Goal: Information Seeking & Learning: Learn about a topic

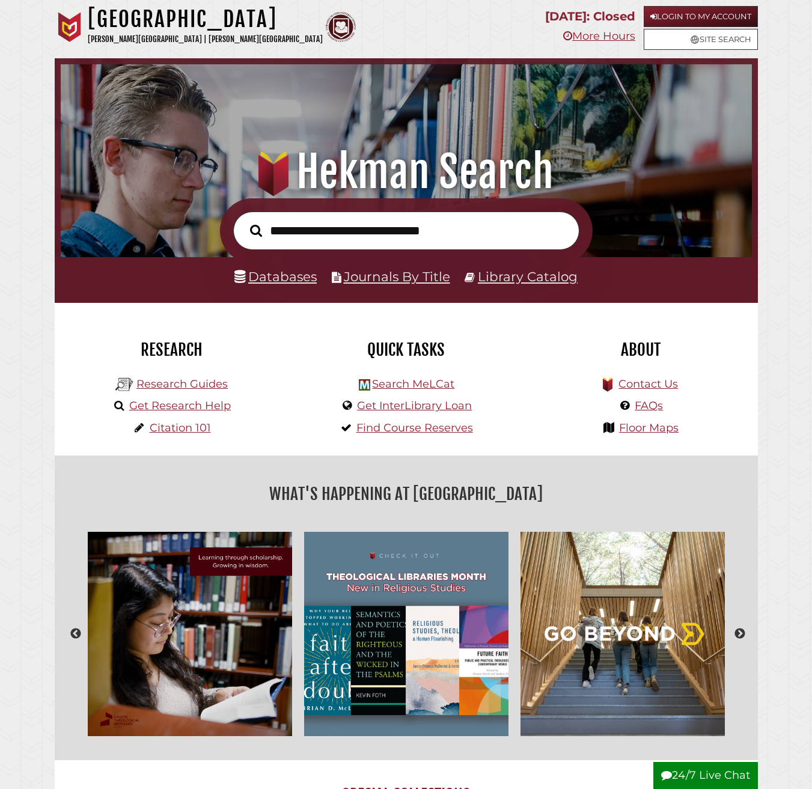
scroll to position [228, 685]
click at [194, 381] on link "Research Guides" at bounding box center [181, 384] width 91 height 13
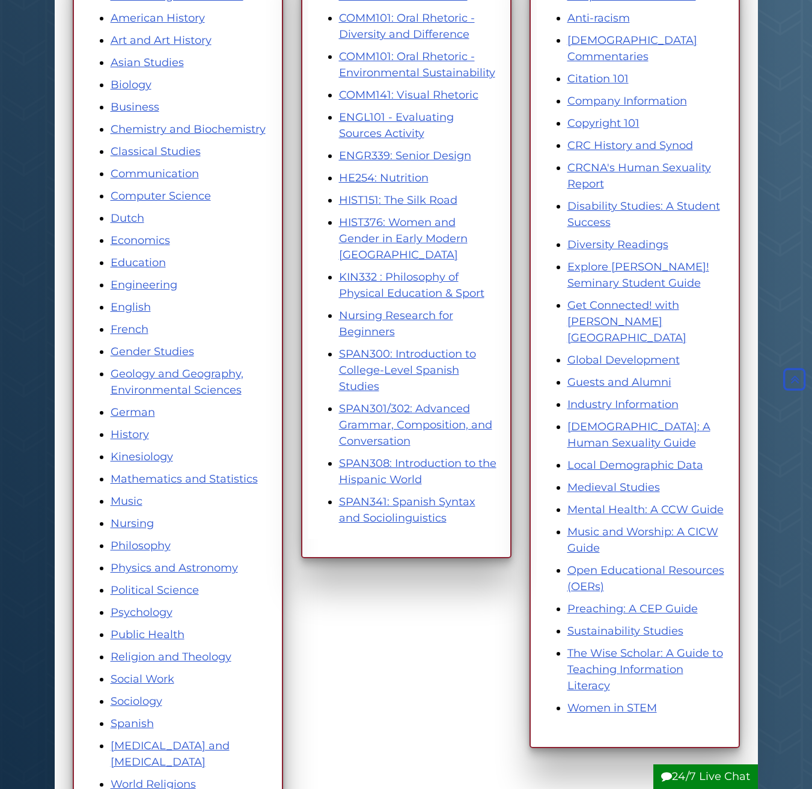
scroll to position [301, 0]
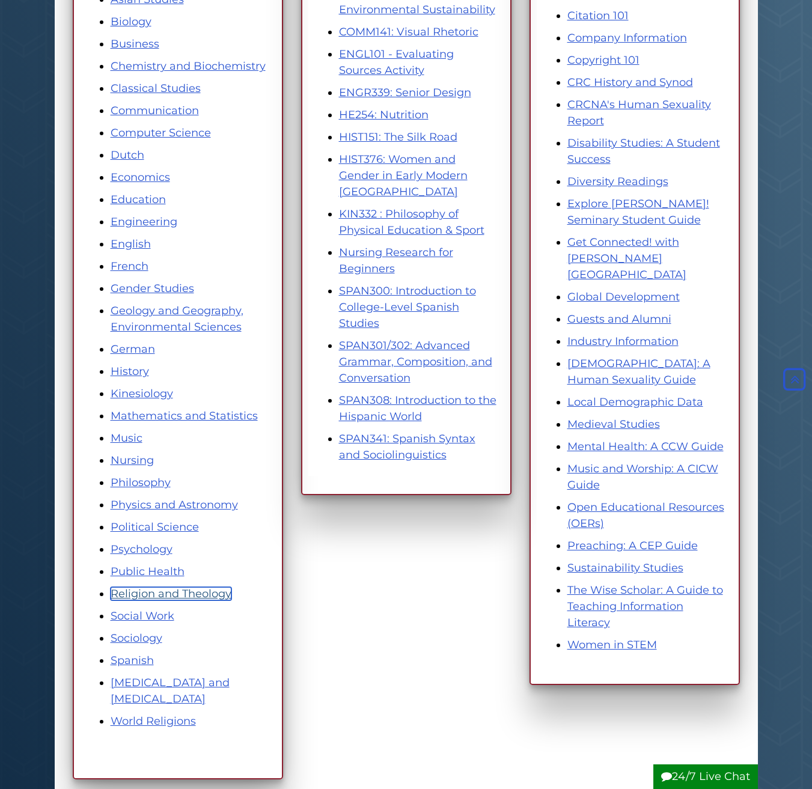
click at [194, 589] on link "Religion and Theology" at bounding box center [171, 593] width 121 height 13
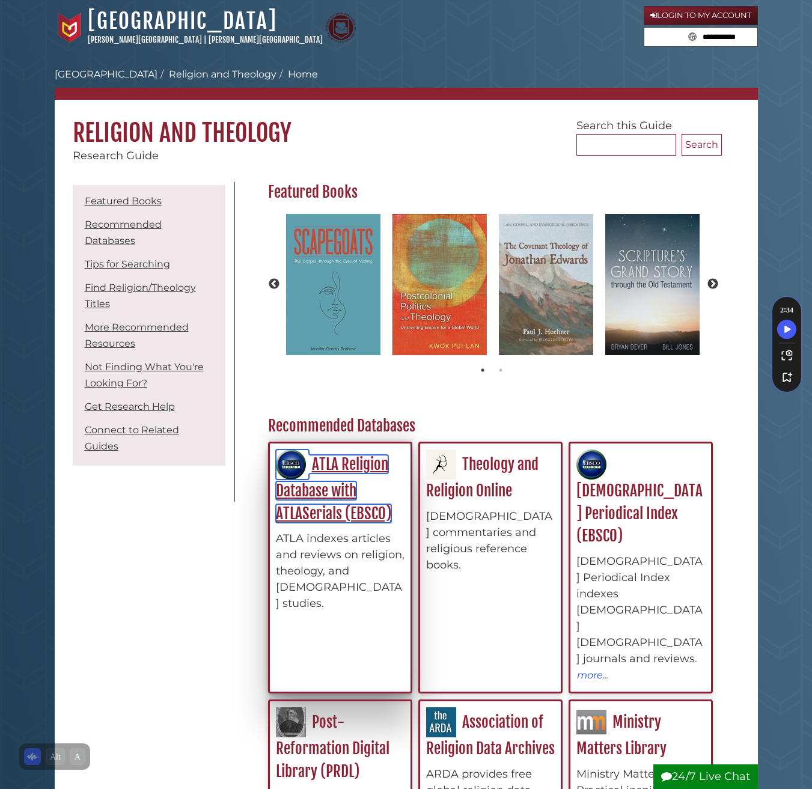
click at [326, 491] on link "ATLA Religion Database with ATLASerials (EBSCO)" at bounding box center [333, 489] width 115 height 68
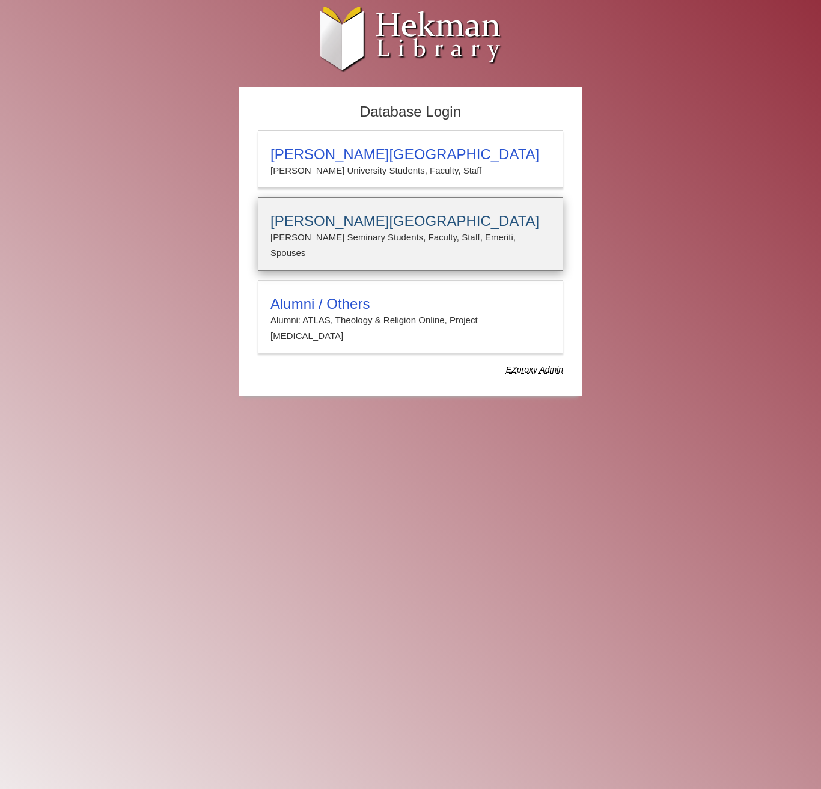
type input "**********"
click at [417, 229] on h3 "[PERSON_NAME][GEOGRAPHIC_DATA]" at bounding box center [411, 221] width 280 height 17
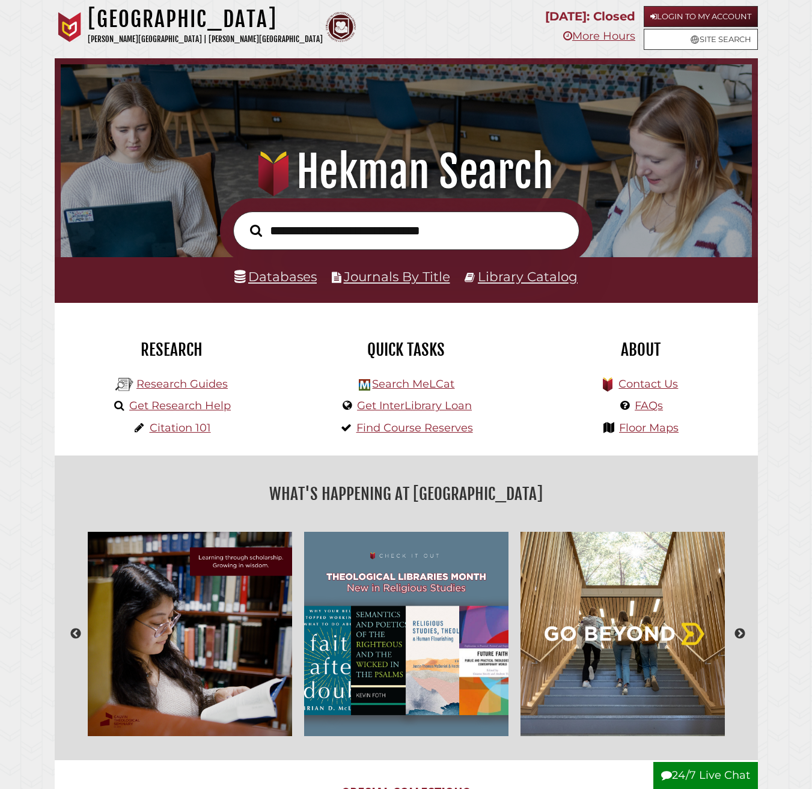
scroll to position [228, 685]
click at [281, 280] on link "Databases" at bounding box center [275, 277] width 82 height 16
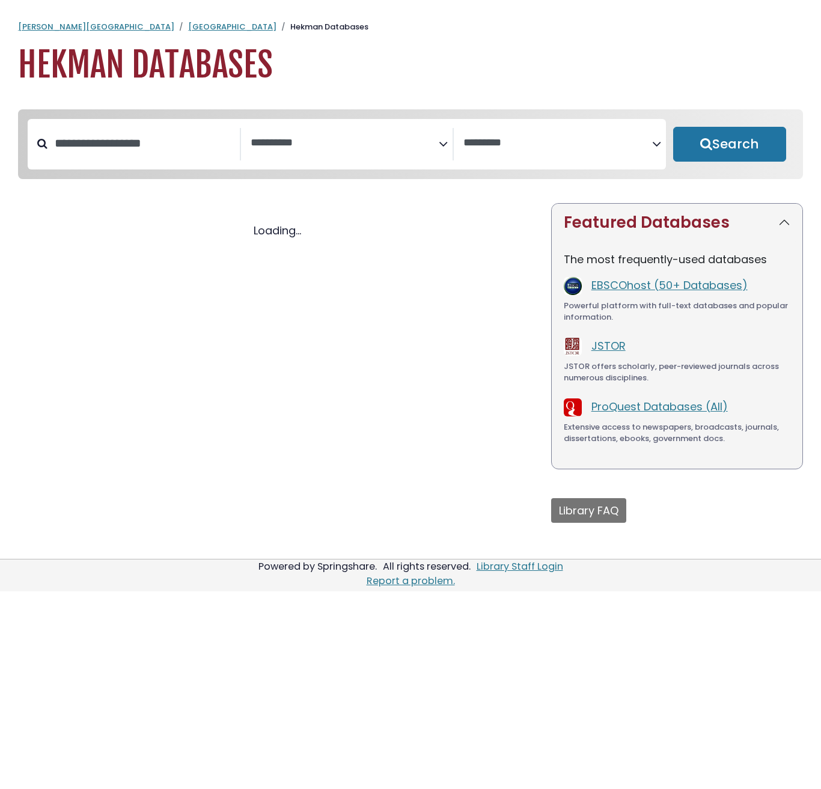
select select "Database Subject Filter"
select select "Database Vendors Filter"
select select "Database Subject Filter"
select select "Database Vendors Filter"
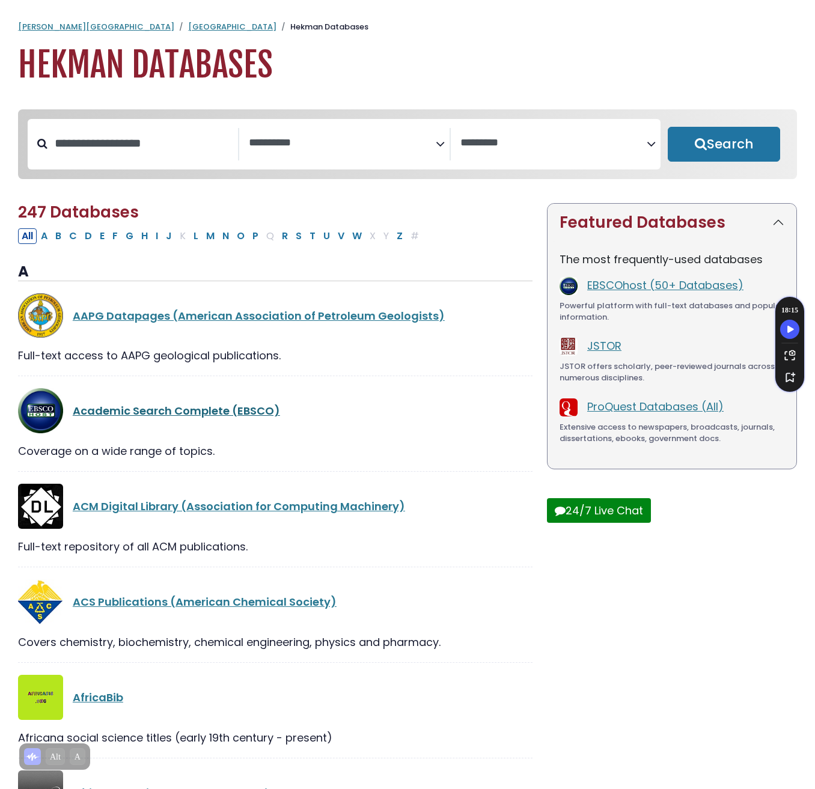
click at [211, 413] on link "Academic Search Complete (EBSCO)" at bounding box center [176, 410] width 207 height 15
